Goal: Task Accomplishment & Management: Use online tool/utility

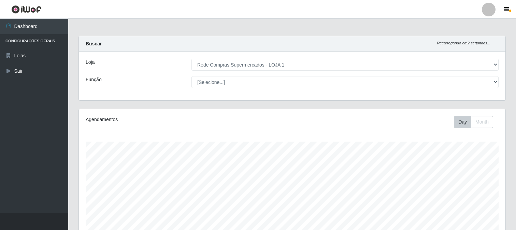
select select "158"
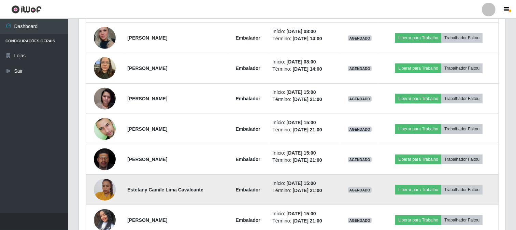
scroll to position [405, 0]
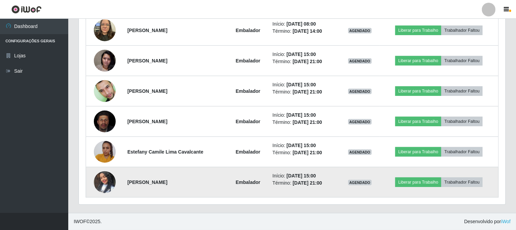
click at [99, 185] on img at bounding box center [105, 182] width 22 height 39
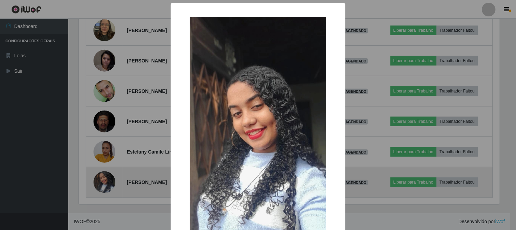
scroll to position [141, 422]
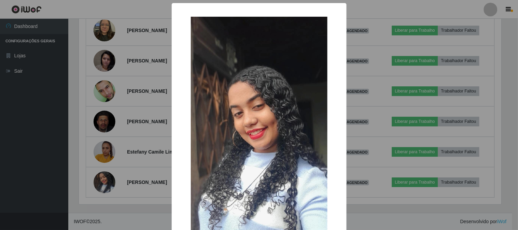
click at [144, 144] on div "× OK Cancel" at bounding box center [259, 115] width 518 height 230
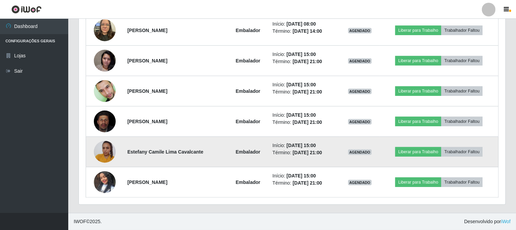
scroll to position [141, 427]
click at [108, 151] on img at bounding box center [105, 151] width 22 height 29
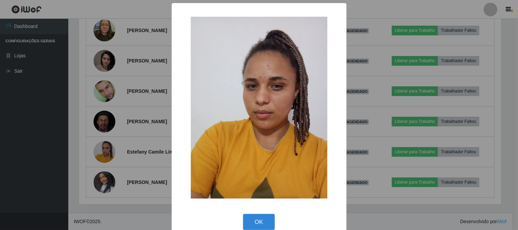
click at [142, 140] on div "× OK Cancel" at bounding box center [259, 115] width 518 height 230
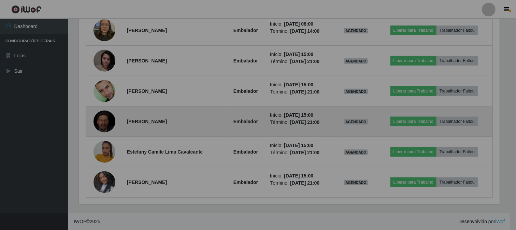
scroll to position [141, 427]
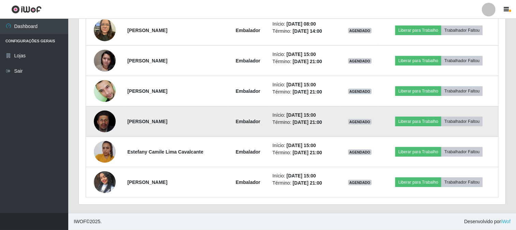
click at [101, 120] on img at bounding box center [105, 121] width 22 height 27
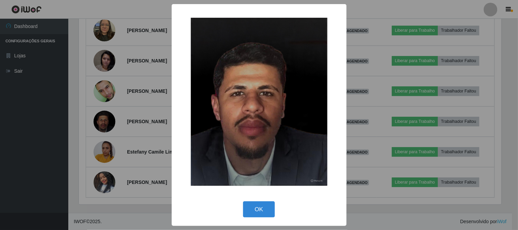
click at [176, 118] on div "× OK Cancel" at bounding box center [259, 115] width 175 height 222
click at [172, 105] on div "× OK Cancel" at bounding box center [259, 115] width 175 height 222
click at [156, 105] on div "× OK Cancel" at bounding box center [259, 115] width 518 height 230
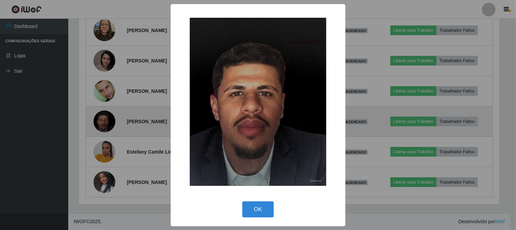
scroll to position [141, 427]
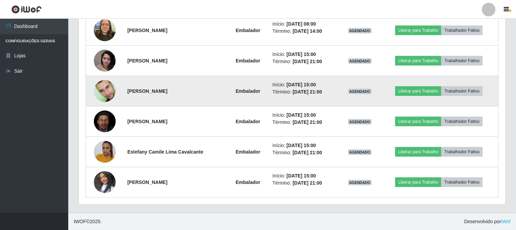
click at [104, 77] on td at bounding box center [105, 91] width 38 height 30
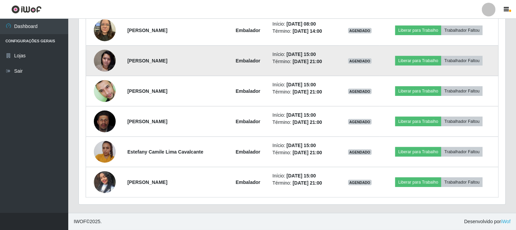
scroll to position [368, 0]
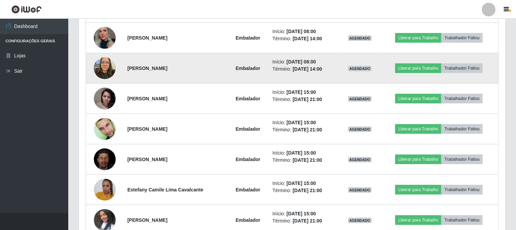
click at [105, 63] on img at bounding box center [105, 68] width 22 height 29
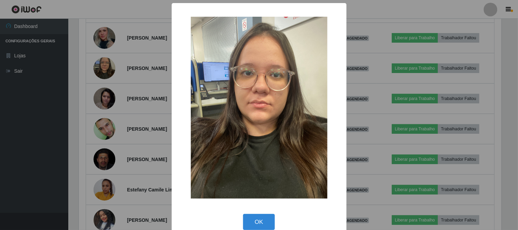
click at [138, 74] on div "× OK Cancel" at bounding box center [259, 115] width 518 height 230
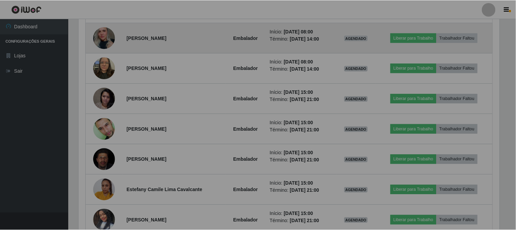
scroll to position [141, 427]
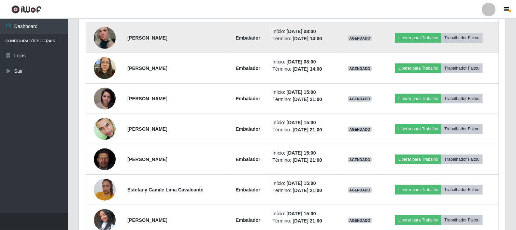
click at [104, 38] on img at bounding box center [105, 38] width 22 height 32
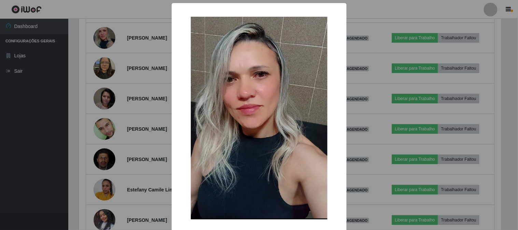
click at [200, 66] on img at bounding box center [259, 118] width 137 height 203
click at [145, 82] on div "× OK Cancel" at bounding box center [259, 115] width 518 height 230
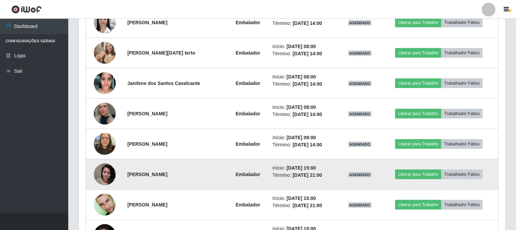
scroll to position [216, 0]
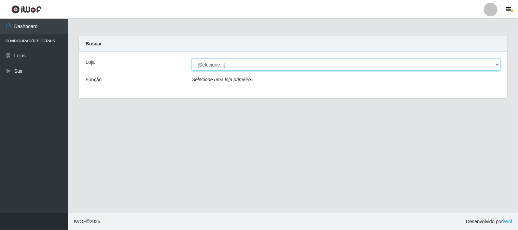
click at [216, 67] on select "[Selecione...] Rede Compras Supermercados - LOJA 1" at bounding box center [346, 65] width 309 height 12
select select "158"
click at [192, 59] on select "[Selecione...] Rede Compras Supermercados - LOJA 1" at bounding box center [346, 65] width 309 height 12
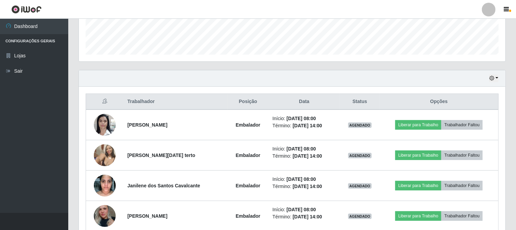
scroll to position [227, 0]
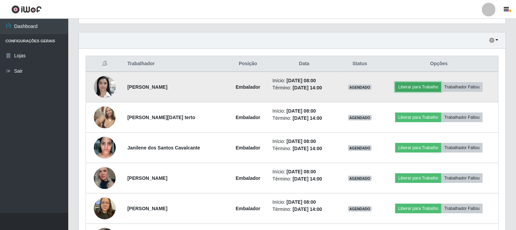
click at [422, 84] on button "Liberar para Trabalho" at bounding box center [418, 87] width 46 height 10
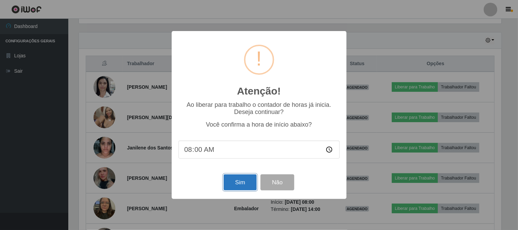
click at [248, 181] on button "Sim" at bounding box center [240, 182] width 33 height 16
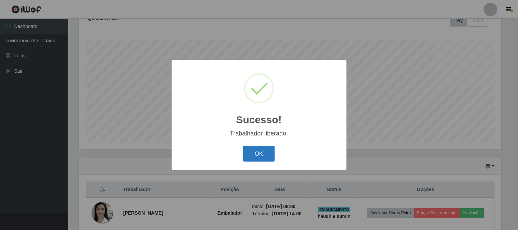
drag, startPoint x: 260, startPoint y: 162, endPoint x: 267, endPoint y: 154, distance: 10.1
click at [263, 158] on button "OK" at bounding box center [259, 154] width 32 height 16
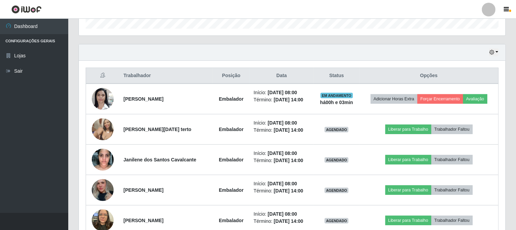
scroll to position [253, 0]
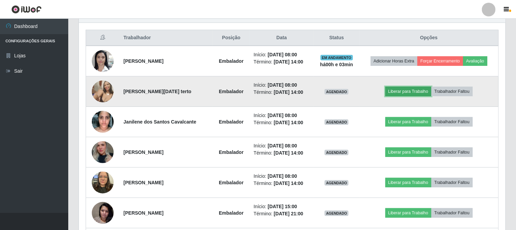
click at [416, 90] on button "Liberar para Trabalho" at bounding box center [408, 92] width 46 height 10
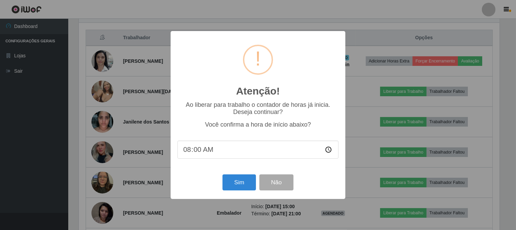
scroll to position [141, 422]
click at [247, 176] on button "Sim" at bounding box center [240, 182] width 33 height 16
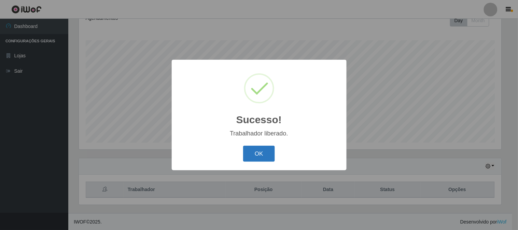
click at [254, 156] on button "OK" at bounding box center [259, 154] width 32 height 16
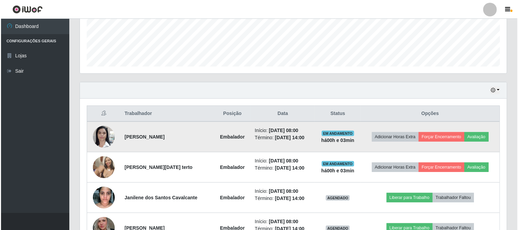
scroll to position [253, 0]
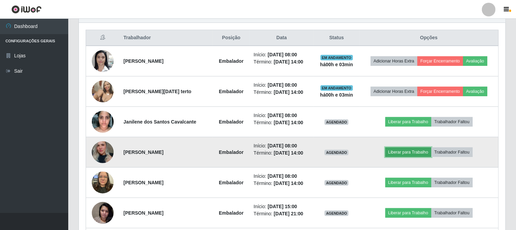
click at [419, 150] on button "Liberar para Trabalho" at bounding box center [408, 152] width 46 height 10
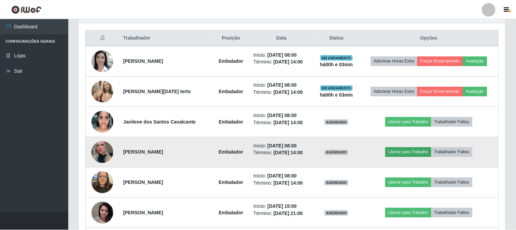
scroll to position [141, 422]
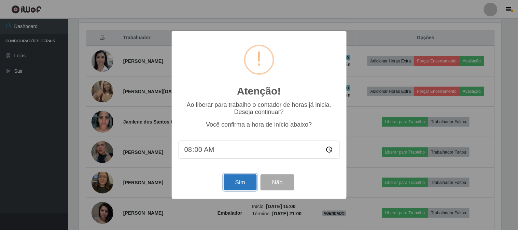
click at [235, 182] on button "Sim" at bounding box center [240, 182] width 33 height 16
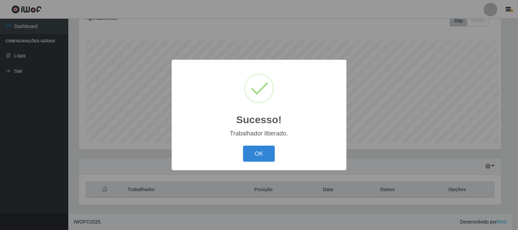
scroll to position [0, 0]
click at [255, 147] on button "OK" at bounding box center [259, 154] width 32 height 16
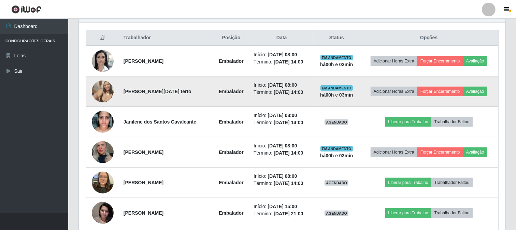
click at [104, 94] on img at bounding box center [103, 91] width 22 height 29
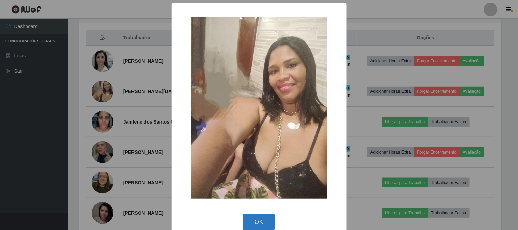
click at [257, 219] on button "OK" at bounding box center [259, 222] width 32 height 16
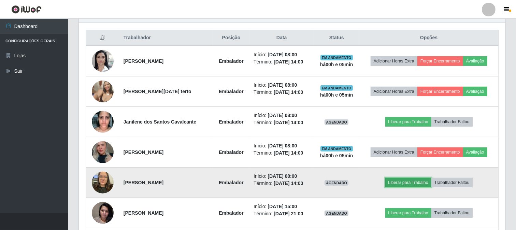
click at [398, 185] on button "Liberar para Trabalho" at bounding box center [408, 183] width 46 height 10
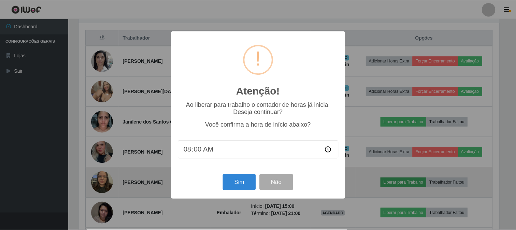
scroll to position [141, 422]
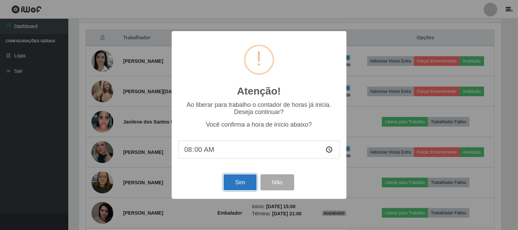
click at [233, 186] on button "Sim" at bounding box center [240, 182] width 33 height 16
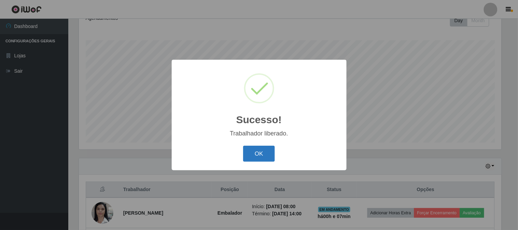
click at [258, 153] on button "OK" at bounding box center [259, 154] width 32 height 16
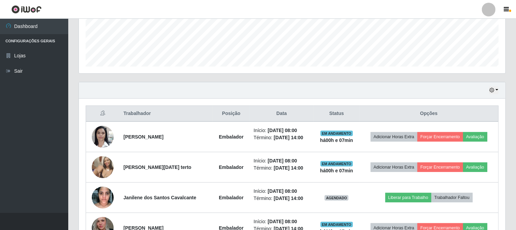
scroll to position [291, 0]
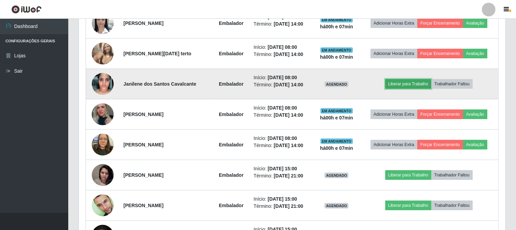
click at [411, 87] on button "Liberar para Trabalho" at bounding box center [408, 84] width 46 height 10
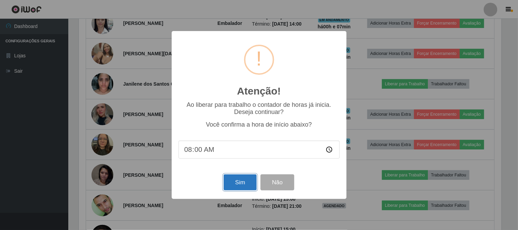
click at [235, 178] on button "Sim" at bounding box center [240, 182] width 33 height 16
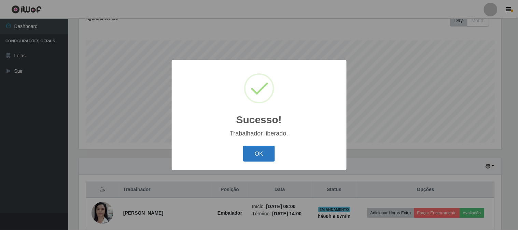
click at [258, 157] on button "OK" at bounding box center [259, 154] width 32 height 16
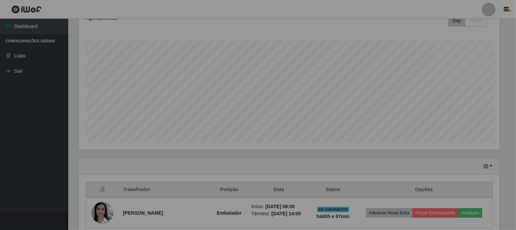
scroll to position [141, 427]
